Goal: Transaction & Acquisition: Purchase product/service

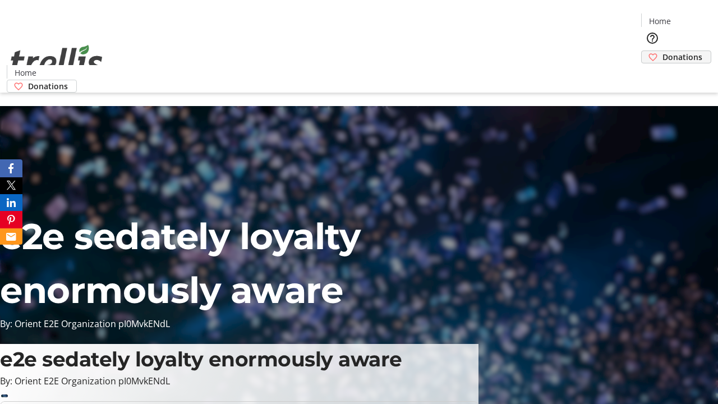
click at [662, 51] on span "Donations" at bounding box center [682, 57] width 40 height 12
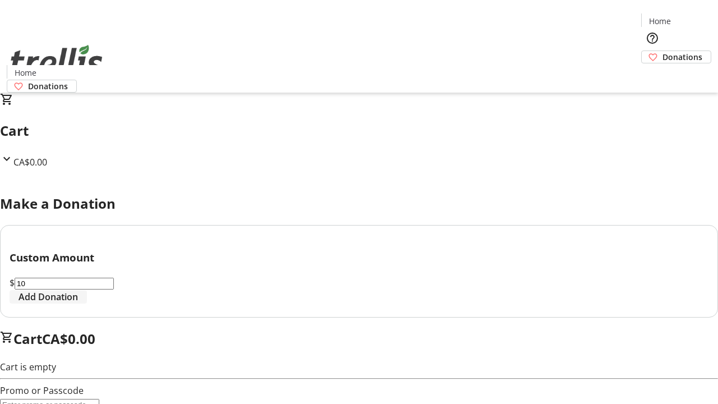
click at [78, 303] on span "Add Donation" at bounding box center [48, 296] width 59 height 13
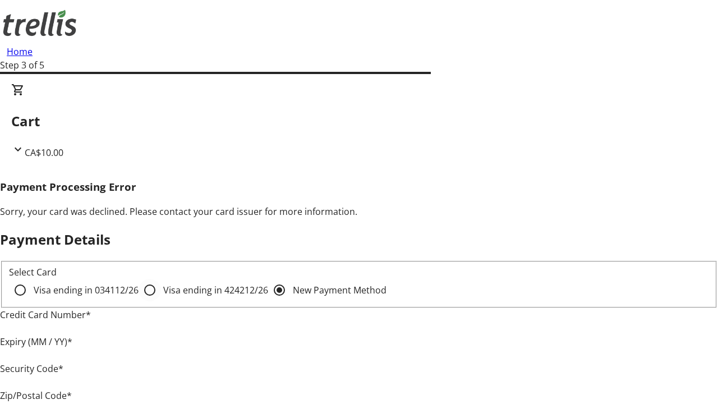
click at [139, 299] on input "Visa ending in 4242 12/26" at bounding box center [150, 290] width 22 height 22
radio input "true"
